Goal: Navigation & Orientation: Find specific page/section

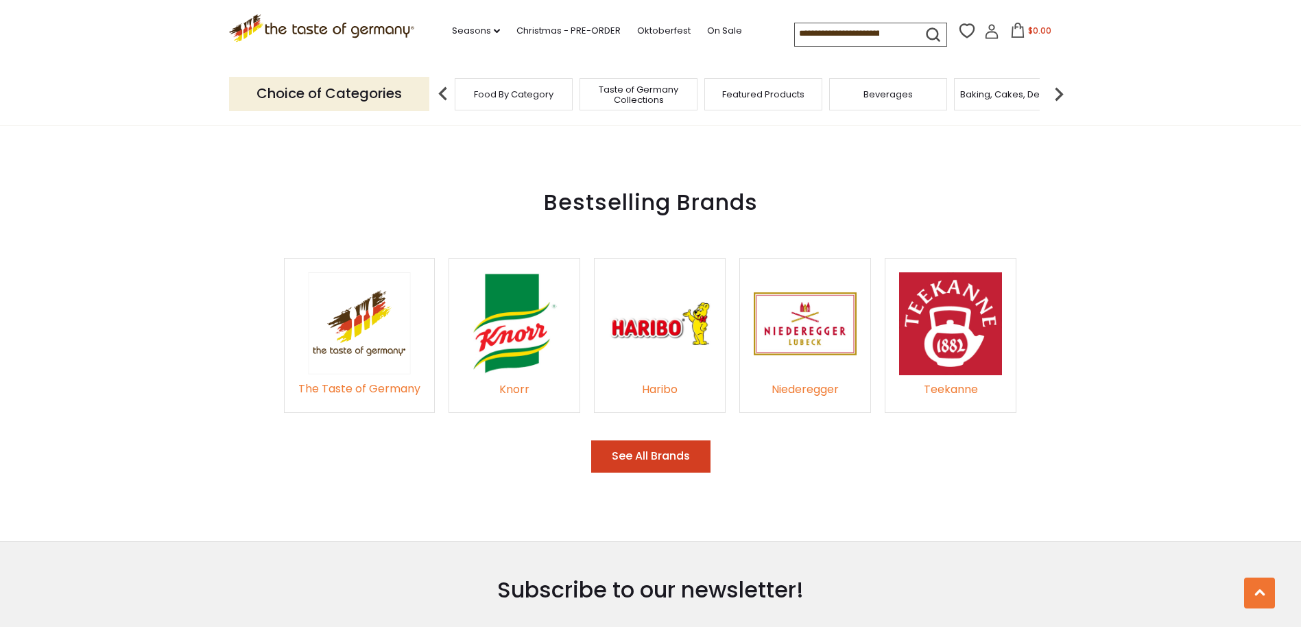
scroll to position [2012, 0]
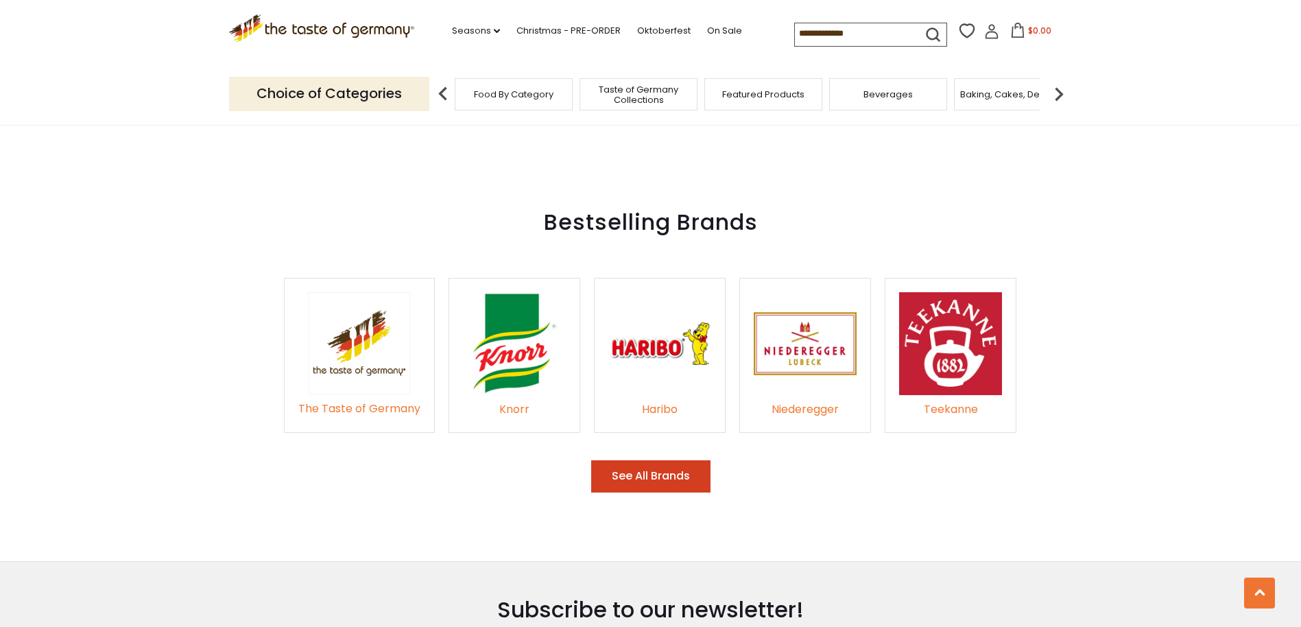
click at [679, 462] on button "See All Brands" at bounding box center [650, 476] width 119 height 32
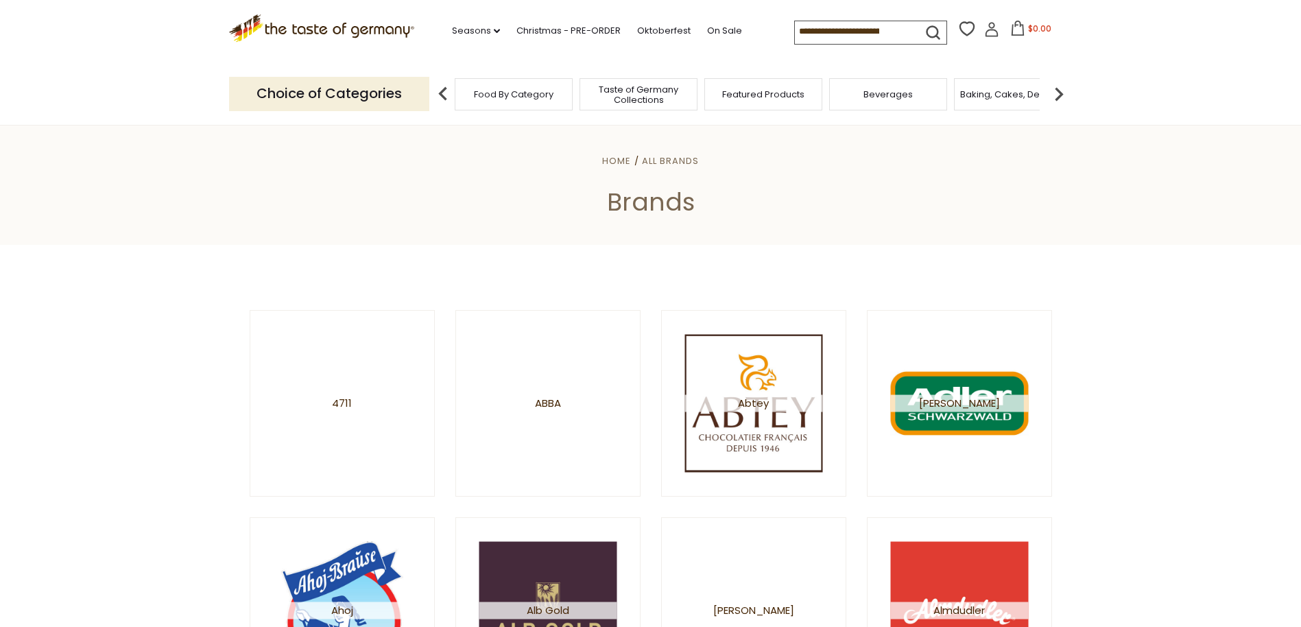
click at [511, 94] on span "Food By Category" at bounding box center [514, 94] width 80 height 10
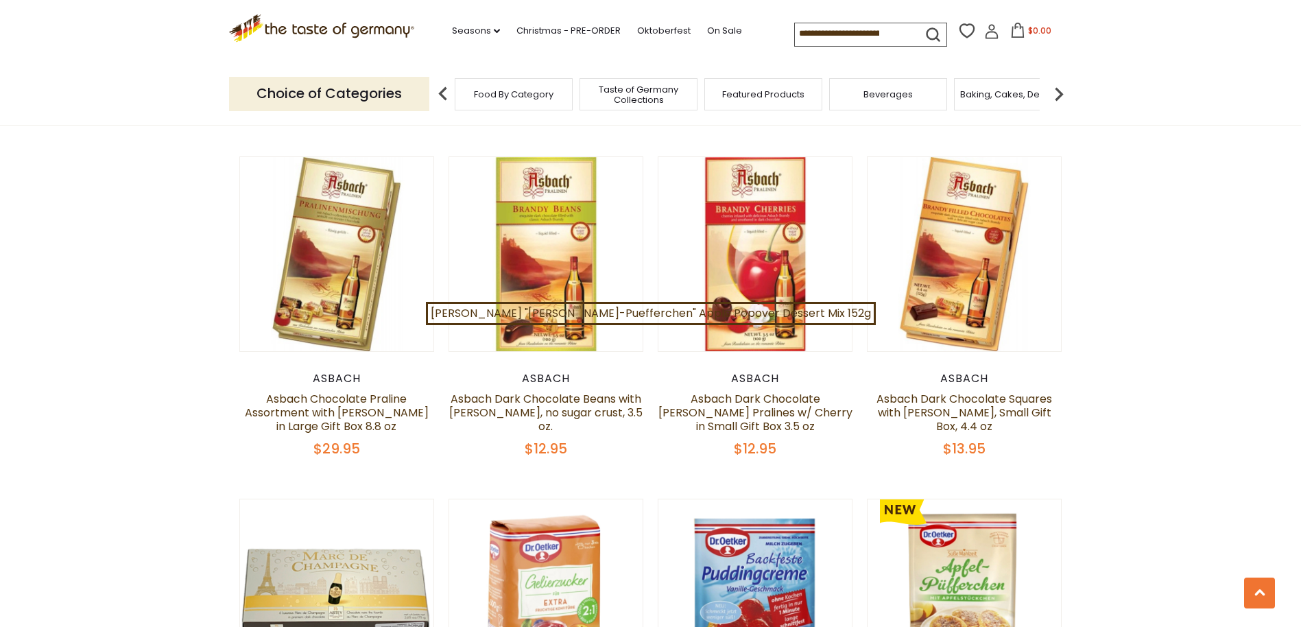
scroll to position [2767, 0]
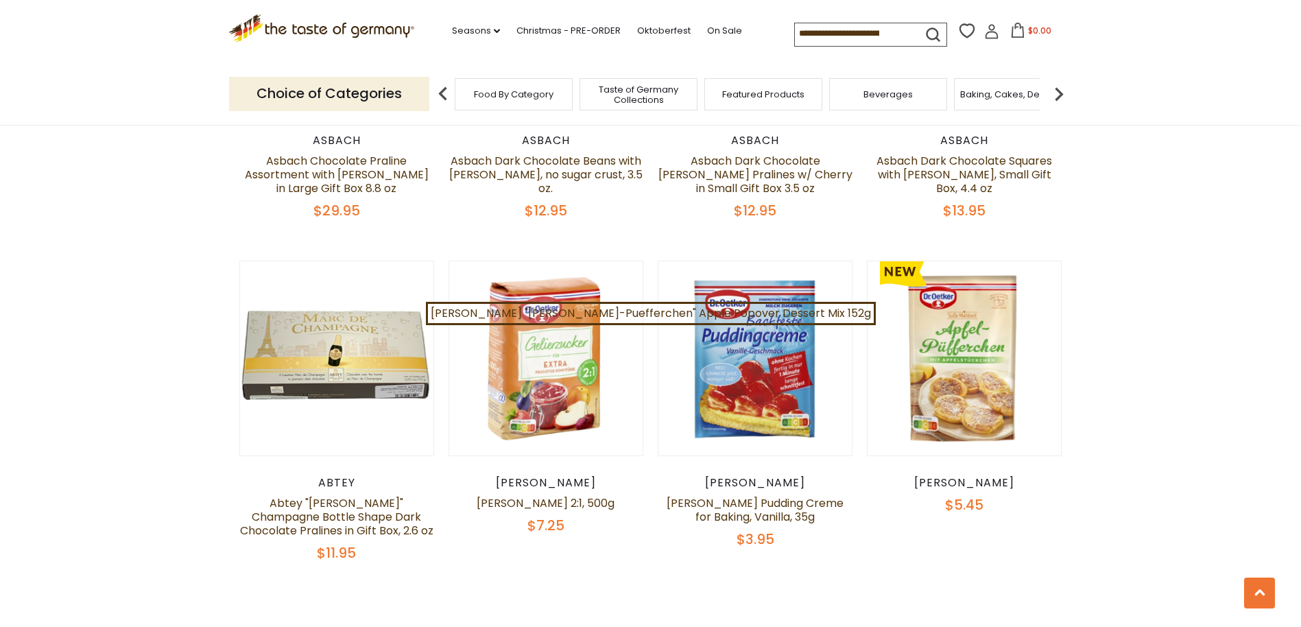
scroll to position [3019, 0]
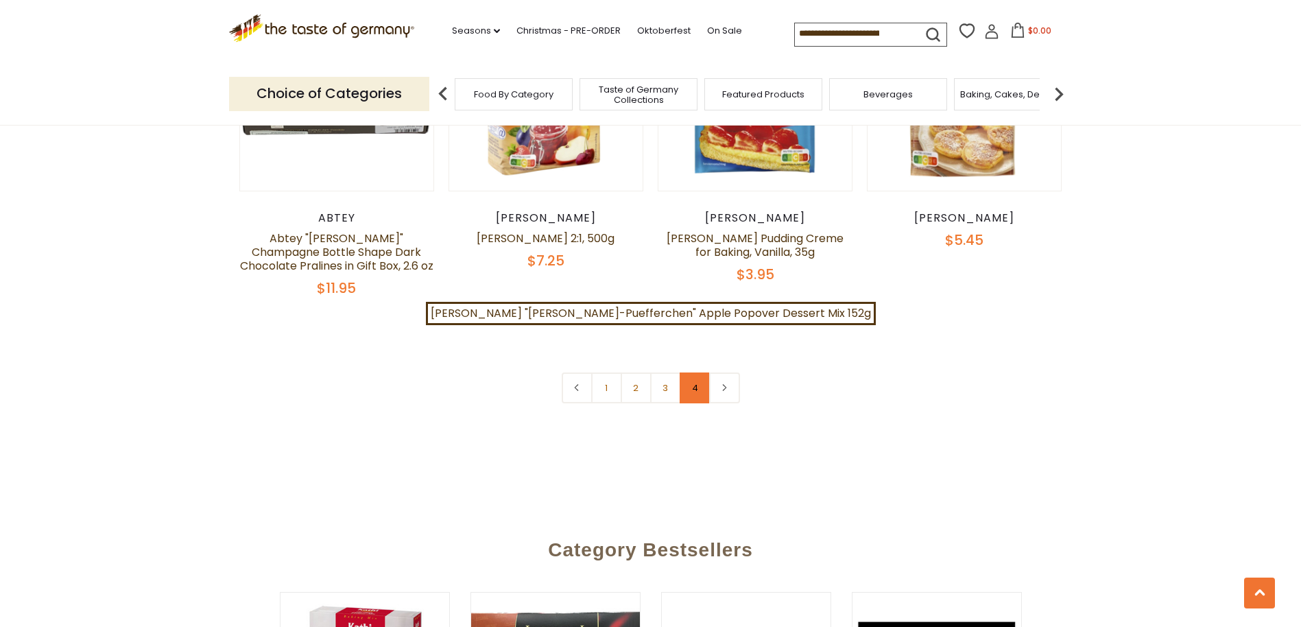
click at [696, 373] on link "4" at bounding box center [695, 388] width 31 height 31
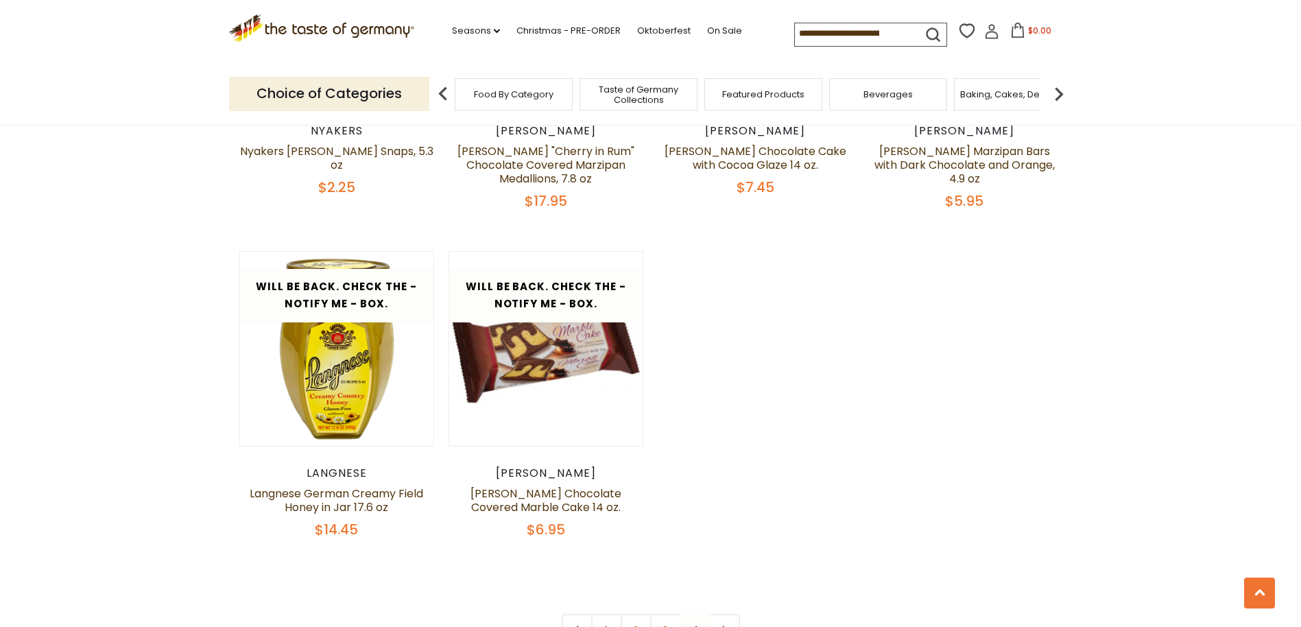
scroll to position [2226, 0]
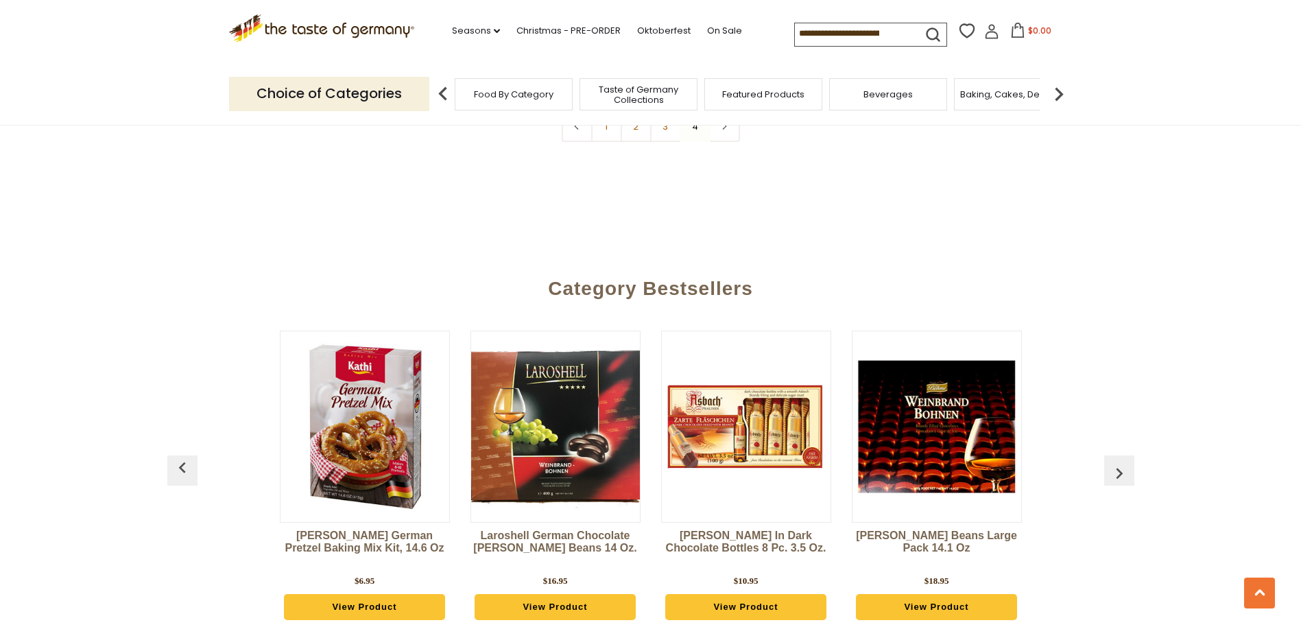
scroll to position [2767, 0]
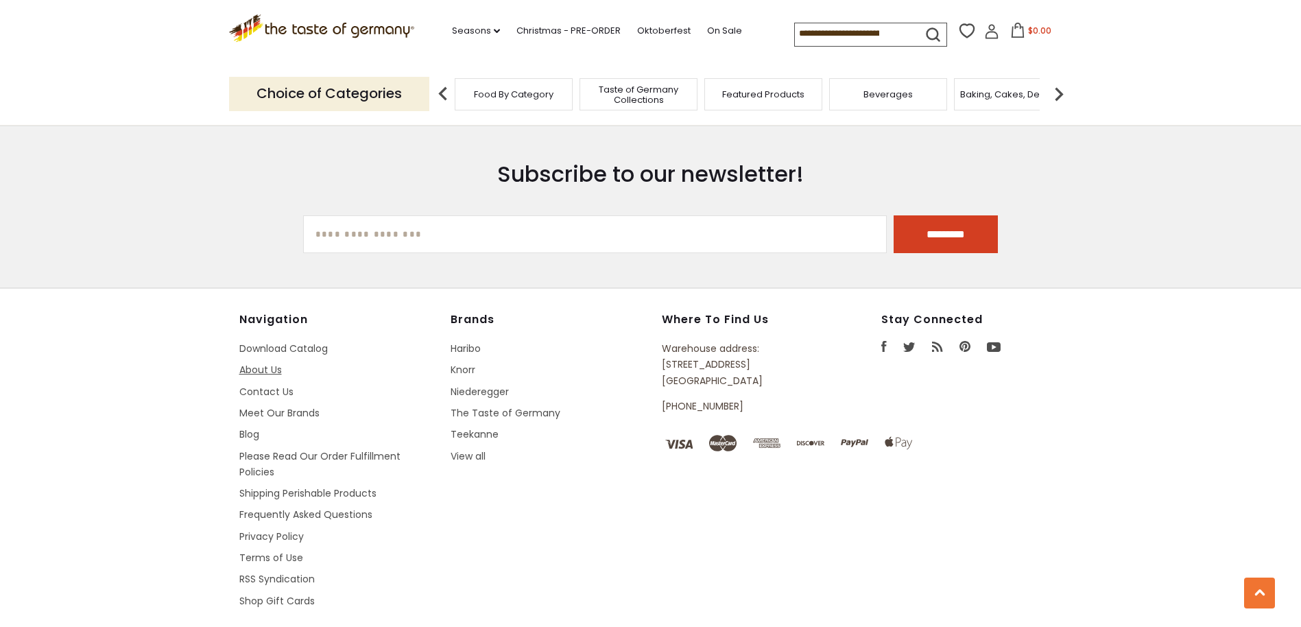
click at [259, 363] on link "About Us" at bounding box center [260, 370] width 43 height 14
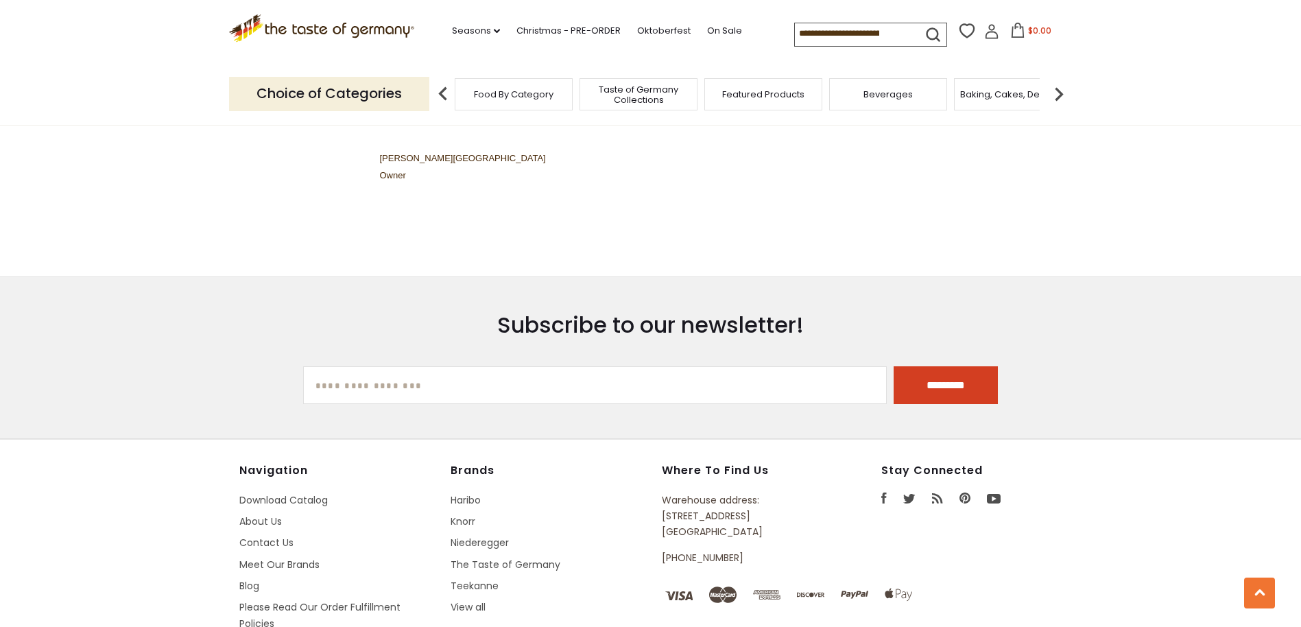
scroll to position [1006, 0]
